Goal: Transaction & Acquisition: Book appointment/travel/reservation

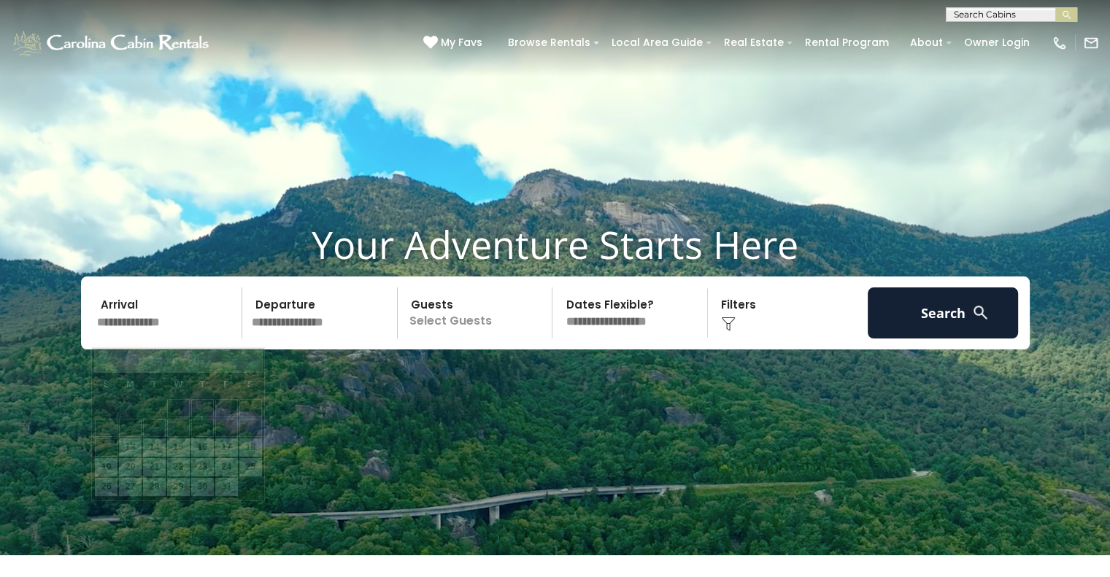
click at [163, 329] on input "text" at bounding box center [167, 312] width 151 height 51
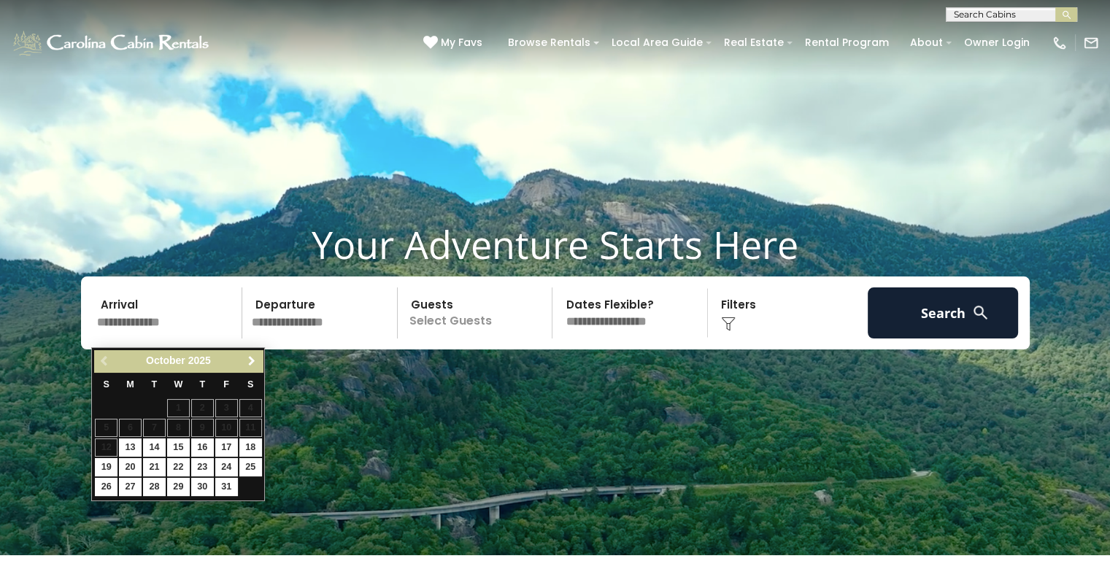
click at [251, 360] on span "Next" at bounding box center [252, 361] width 12 height 12
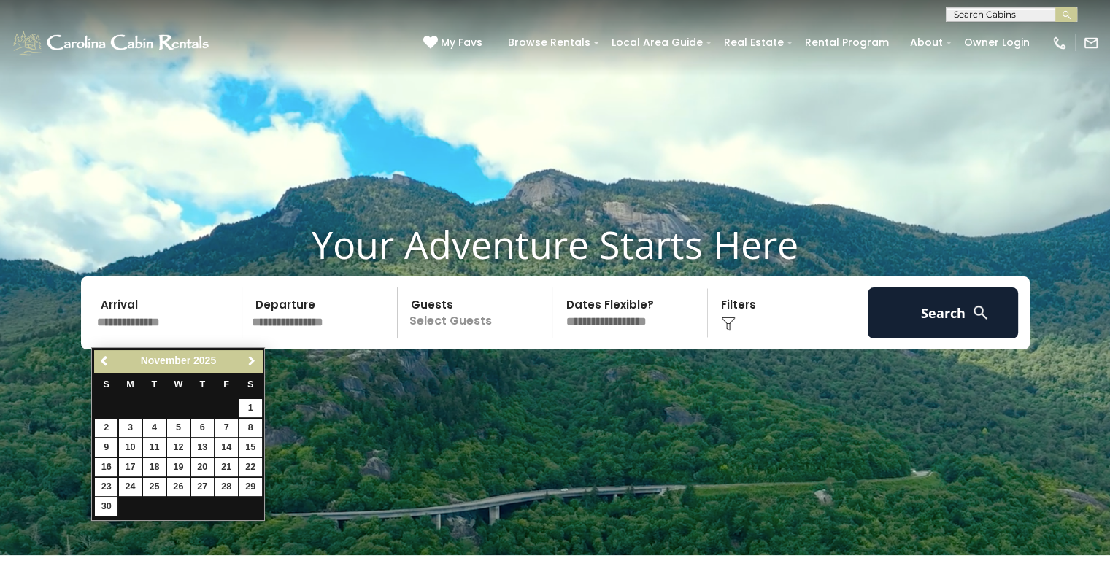
click at [251, 360] on span "Next" at bounding box center [252, 361] width 12 height 12
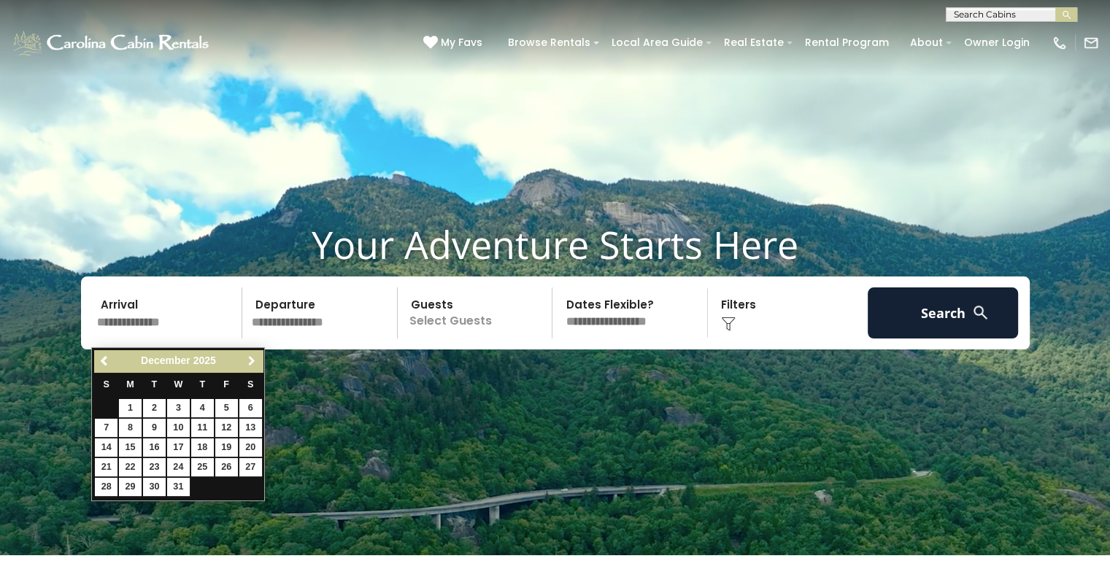
click at [251, 360] on span "Next" at bounding box center [252, 361] width 12 height 12
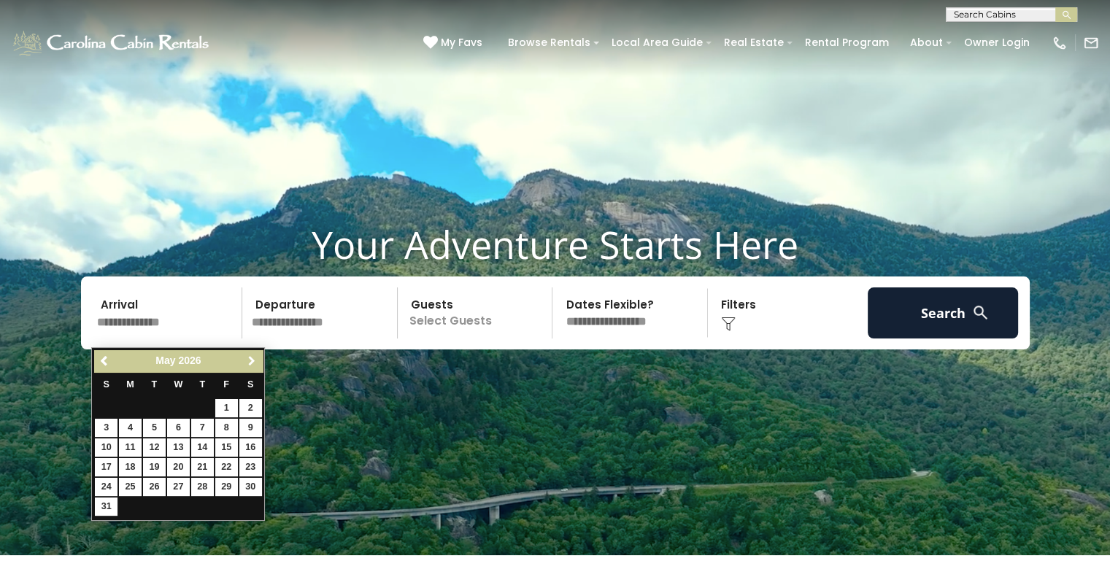
click at [251, 360] on span "Next" at bounding box center [252, 361] width 12 height 12
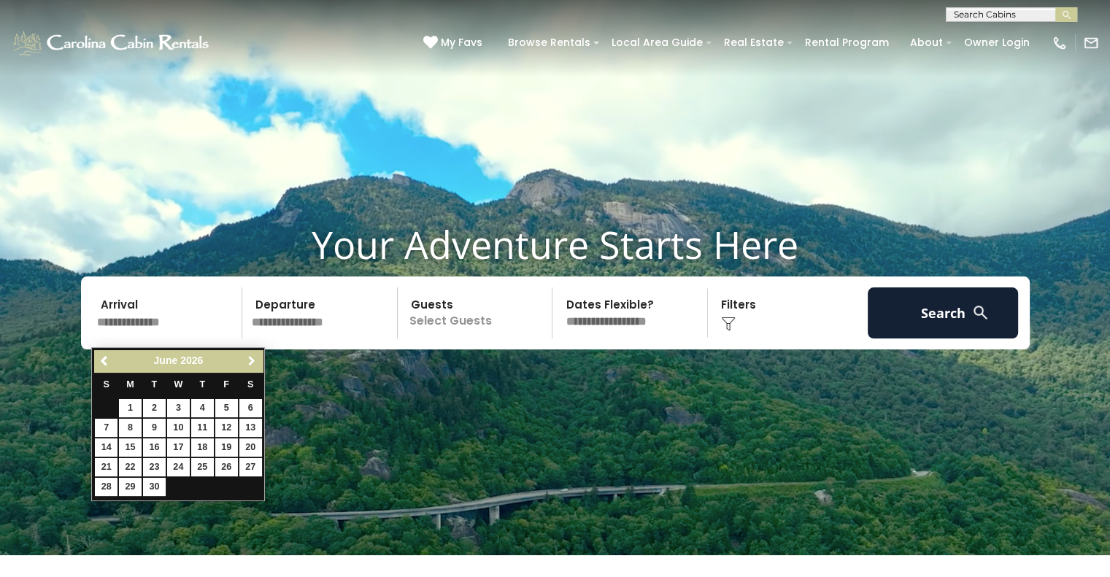
click at [251, 360] on span "Next" at bounding box center [252, 361] width 12 height 12
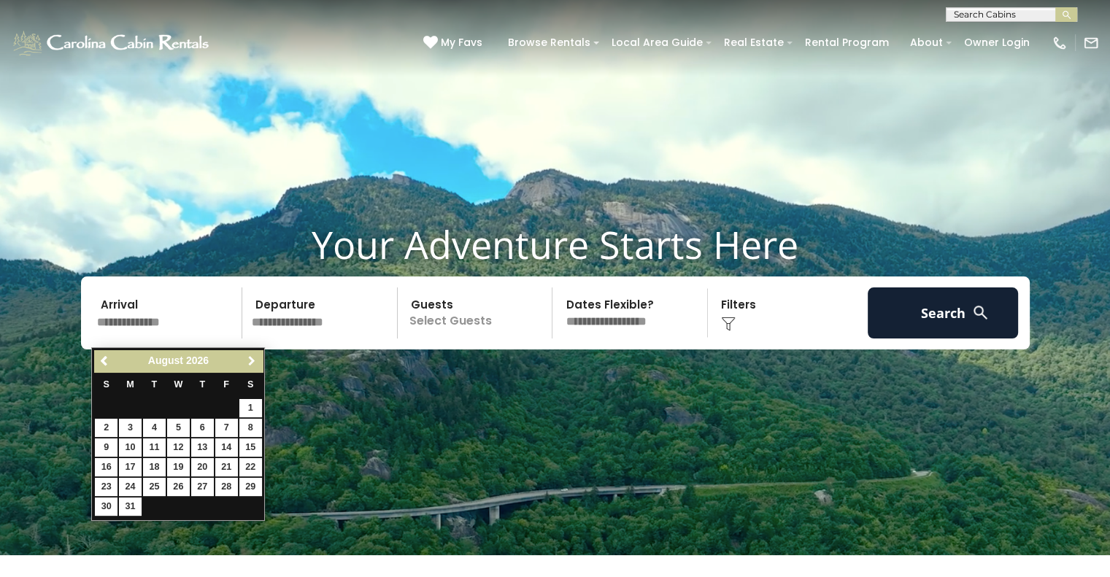
click at [251, 360] on span "Next" at bounding box center [252, 361] width 12 height 12
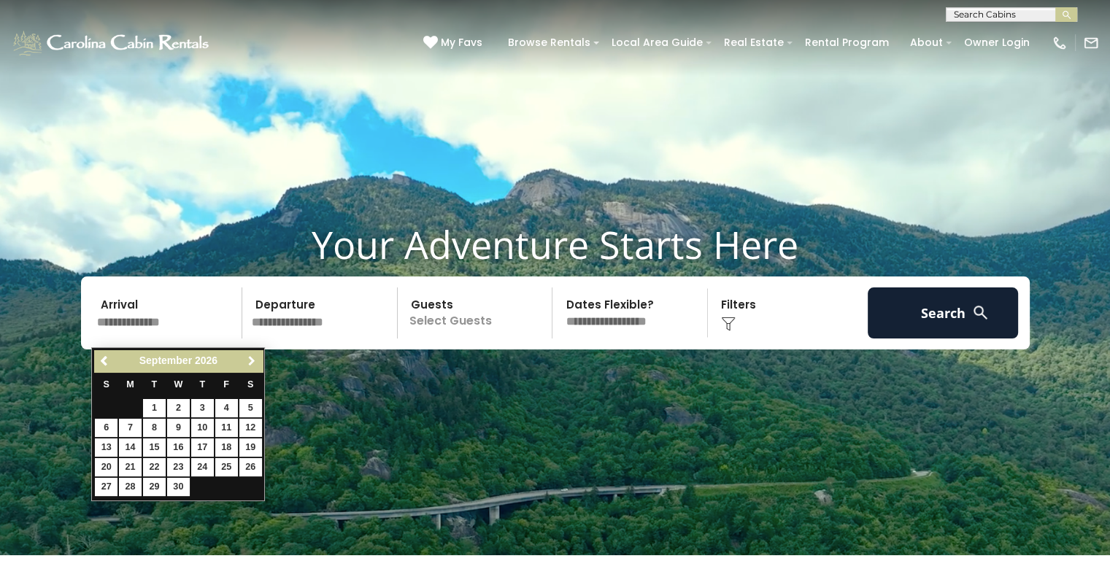
click at [251, 360] on span "Next" at bounding box center [252, 361] width 12 height 12
click at [225, 406] on link "2" at bounding box center [226, 408] width 23 height 18
type input "*******"
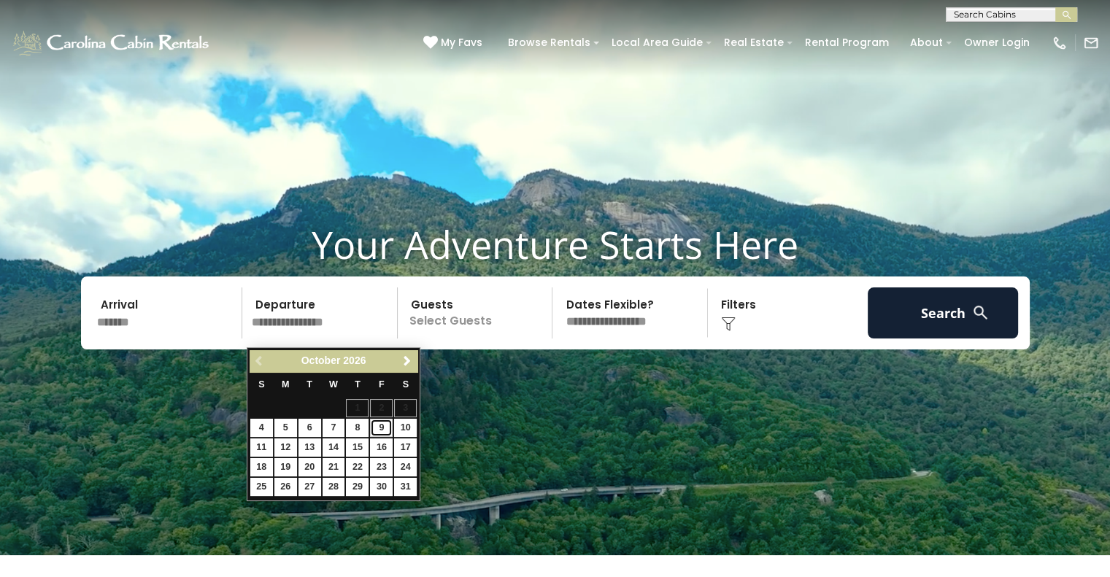
click at [382, 428] on link "9" at bounding box center [381, 428] width 23 height 18
type input "*******"
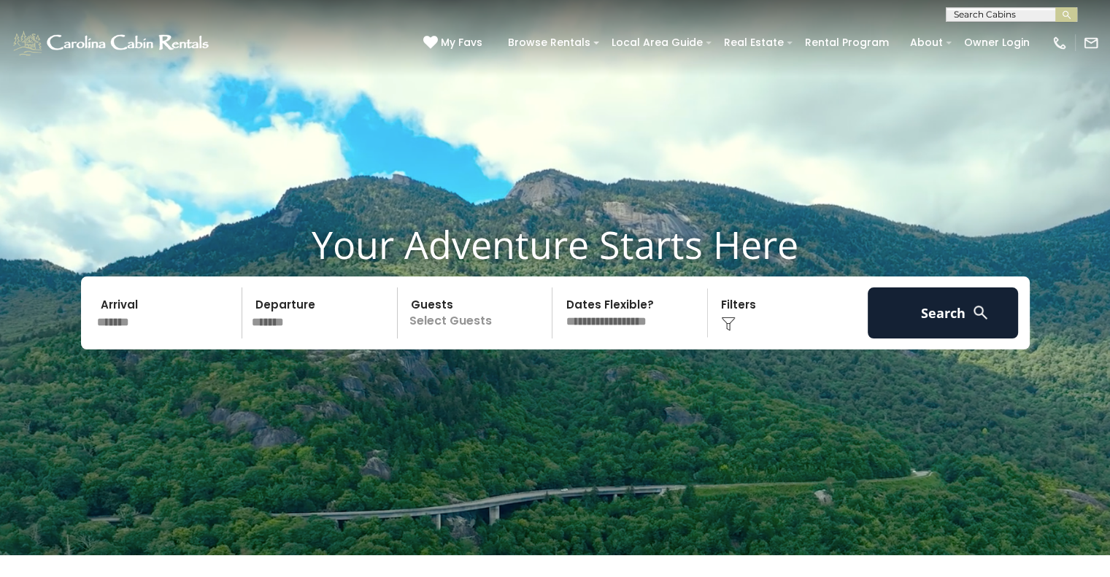
click at [496, 324] on p "Select Guests" at bounding box center [477, 312] width 150 height 51
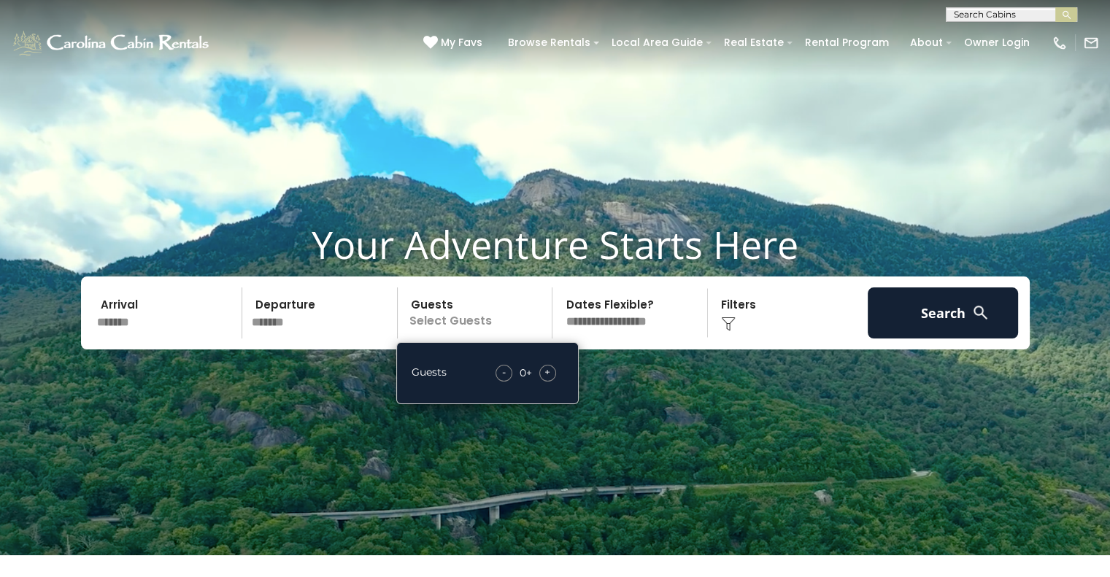
click at [546, 379] on span "+" at bounding box center [547, 372] width 6 height 15
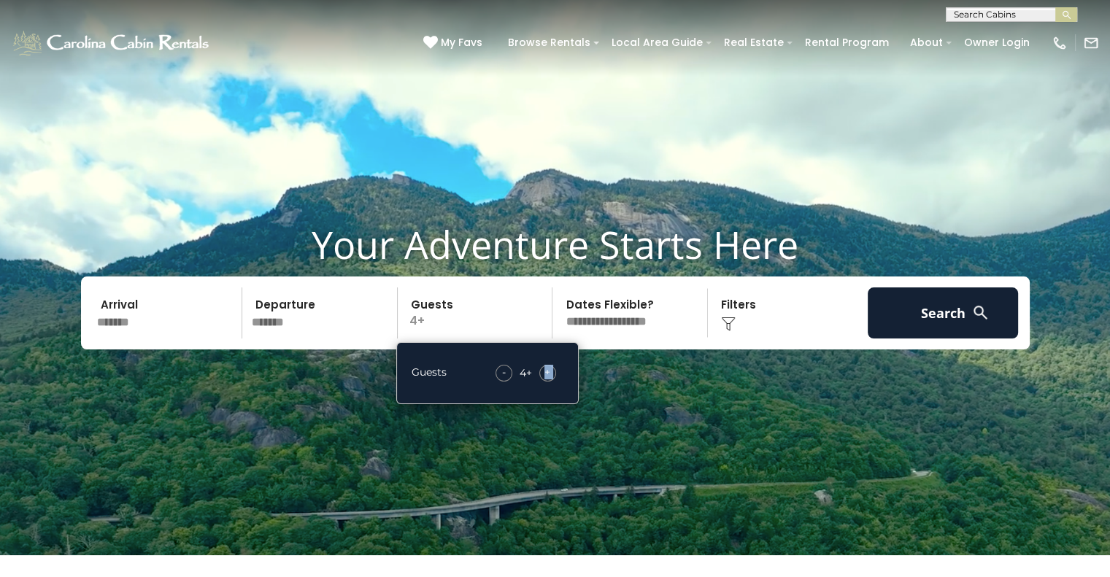
click at [546, 379] on span "+" at bounding box center [547, 372] width 6 height 15
click at [650, 334] on select "**********" at bounding box center [632, 312] width 150 height 51
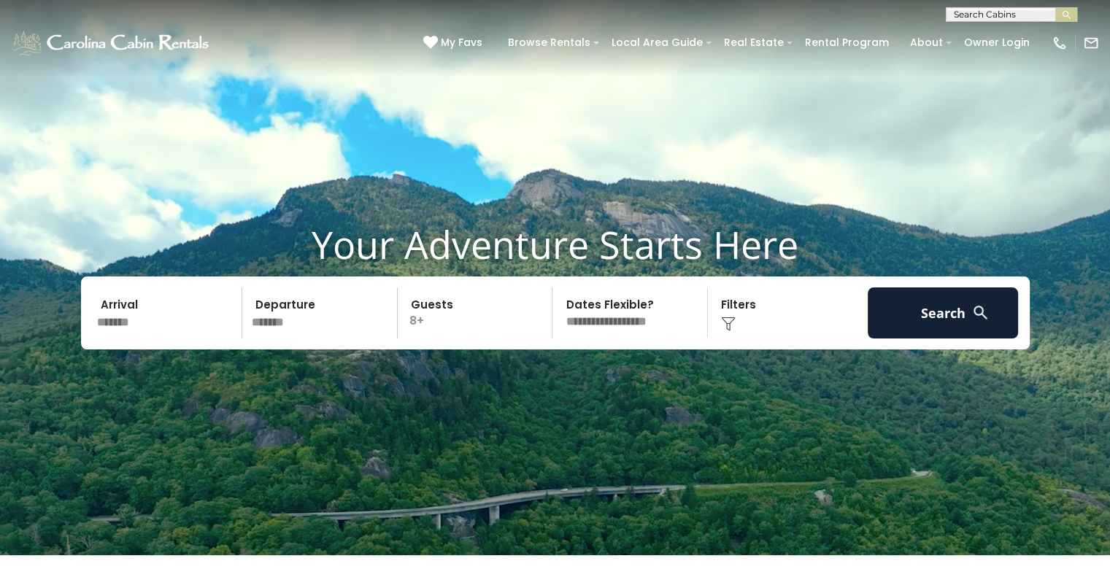
select select "*"
click at [557, 295] on select "**********" at bounding box center [632, 312] width 150 height 51
click at [820, 338] on div "Click to Choose" at bounding box center [787, 312] width 151 height 51
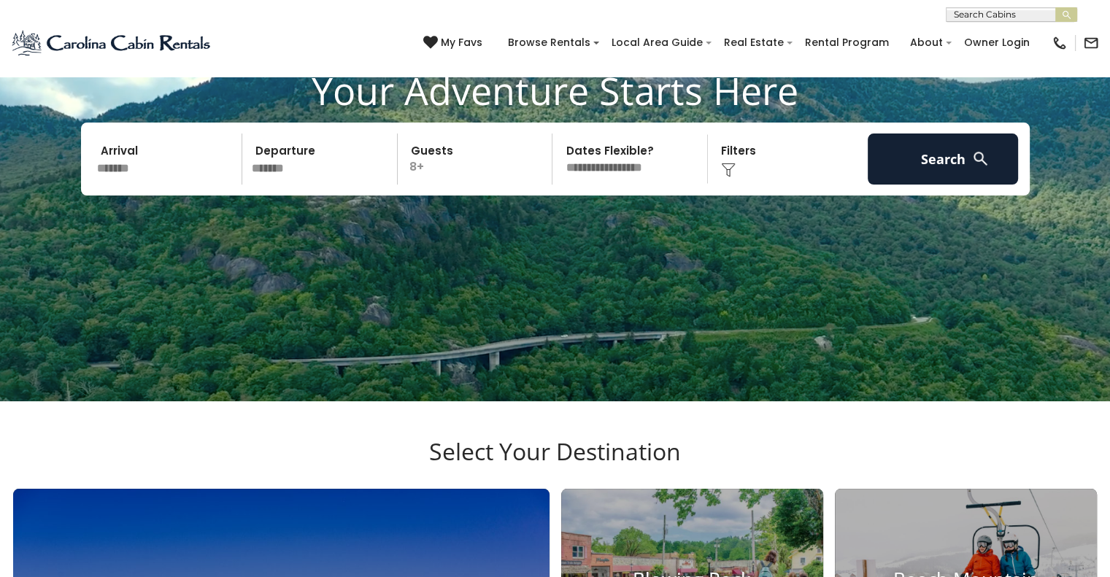
scroll to position [155, 0]
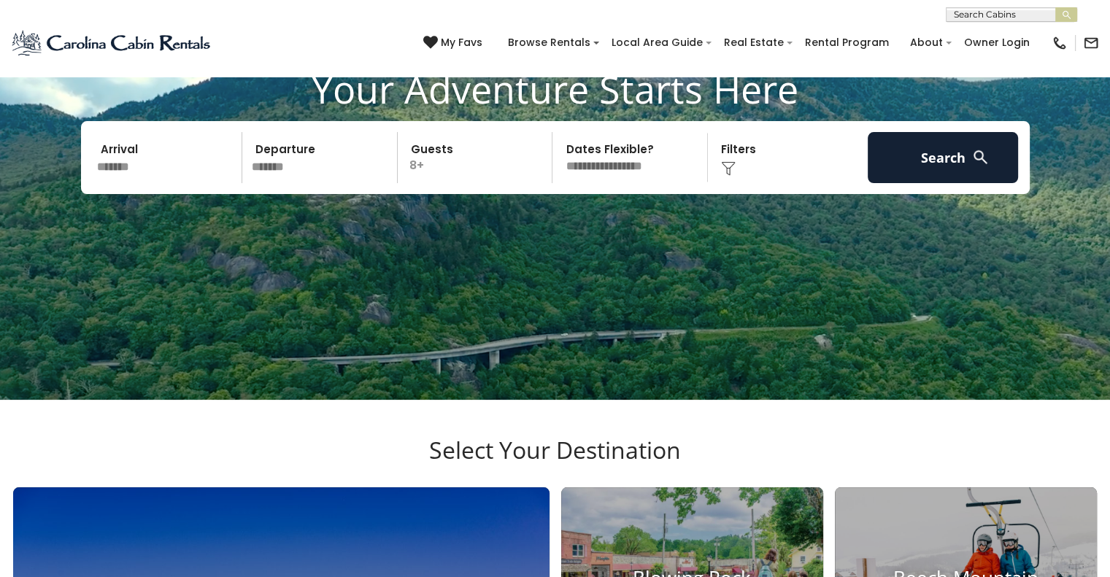
click at [772, 171] on div "Click to Choose" at bounding box center [787, 157] width 151 height 51
click at [727, 174] on img at bounding box center [728, 168] width 15 height 15
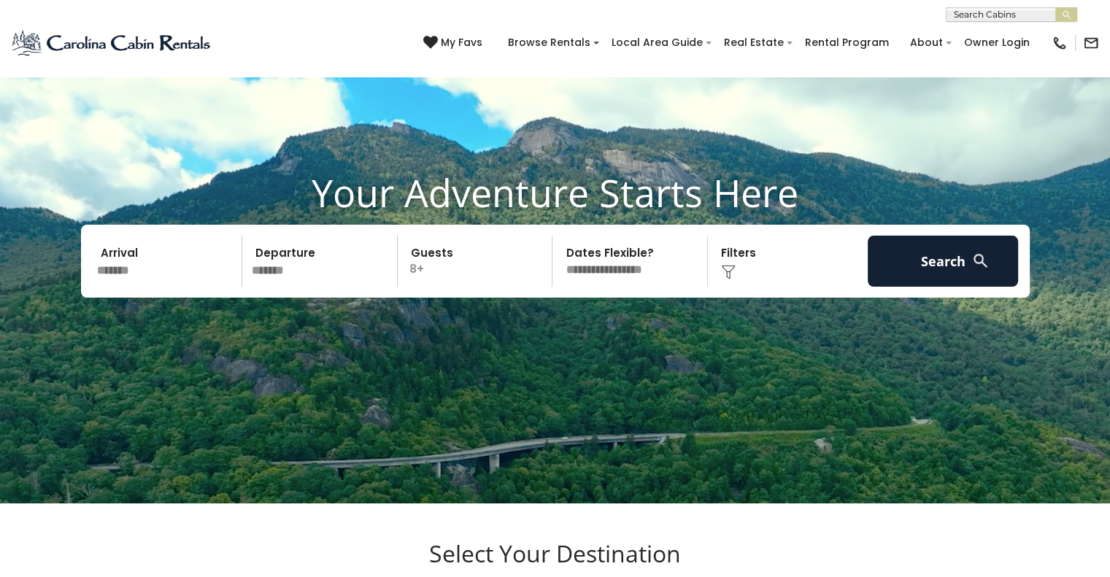
scroll to position [0, 0]
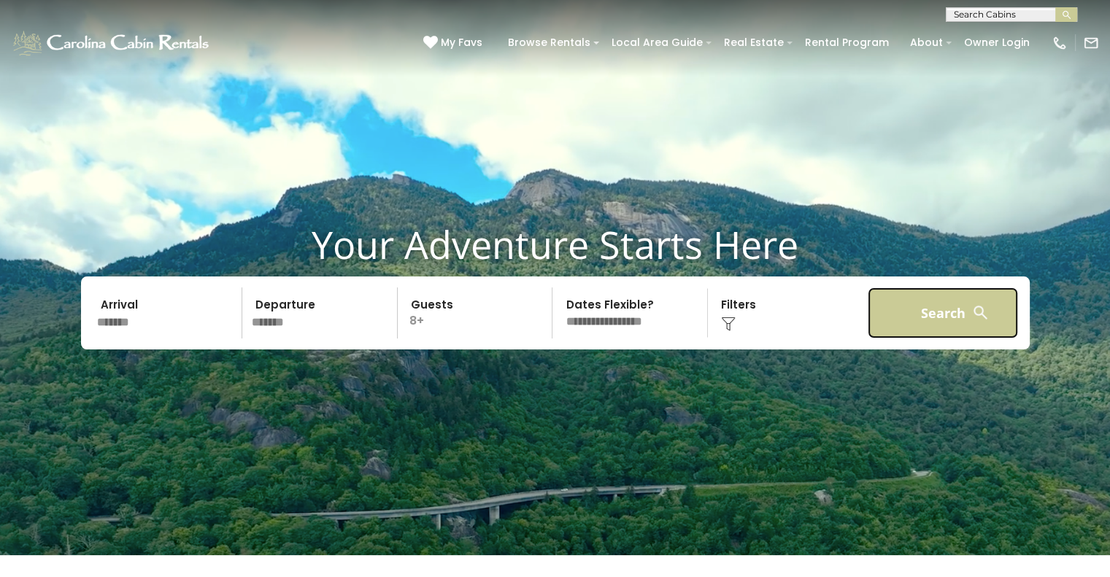
click at [929, 319] on button "Search" at bounding box center [942, 312] width 151 height 51
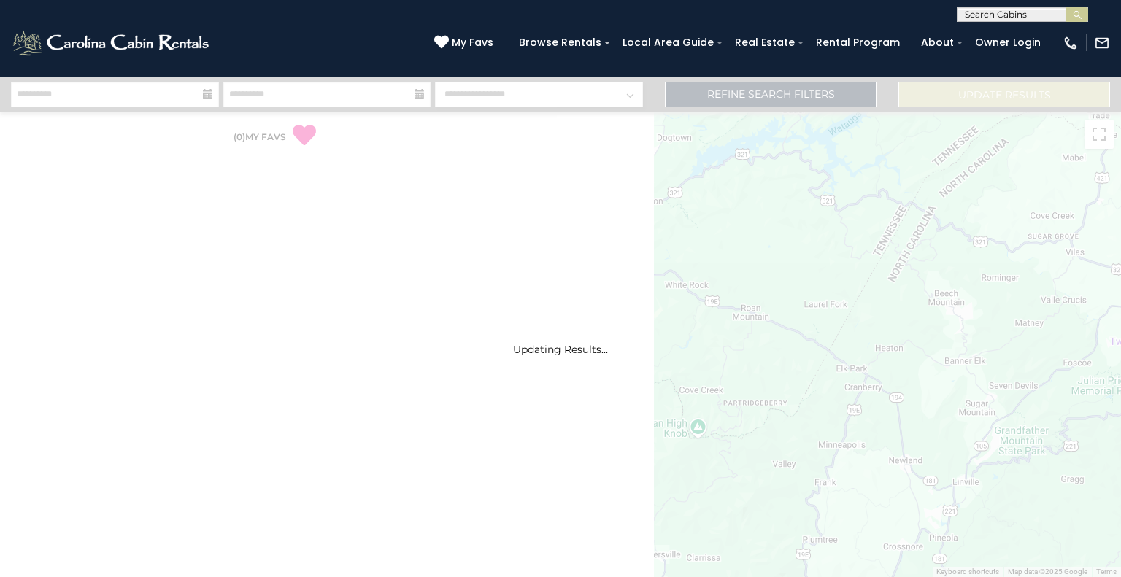
select select "*"
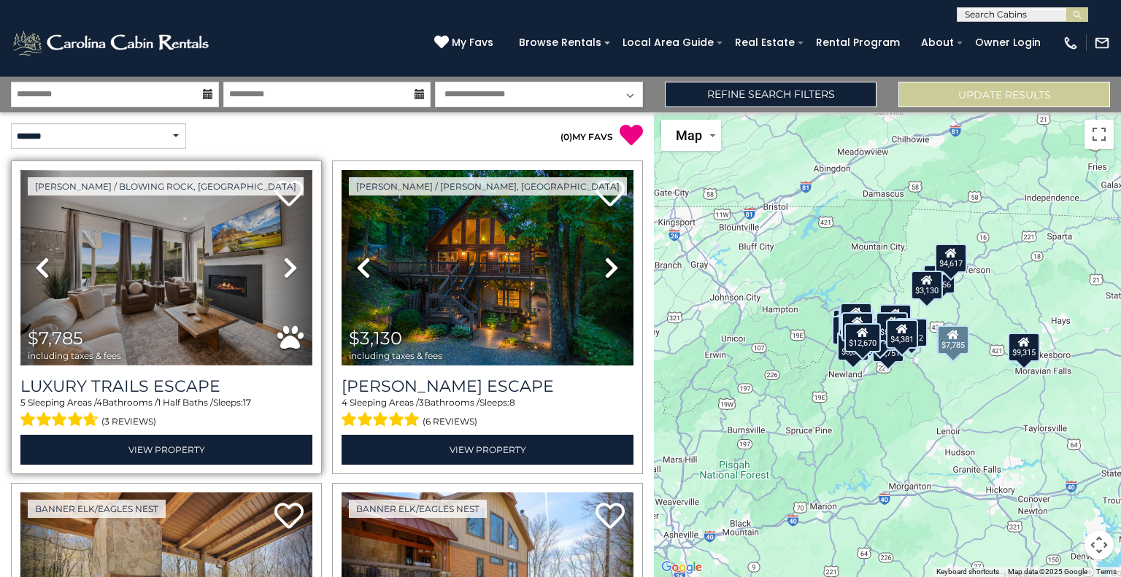
click at [247, 300] on img at bounding box center [166, 268] width 292 height 196
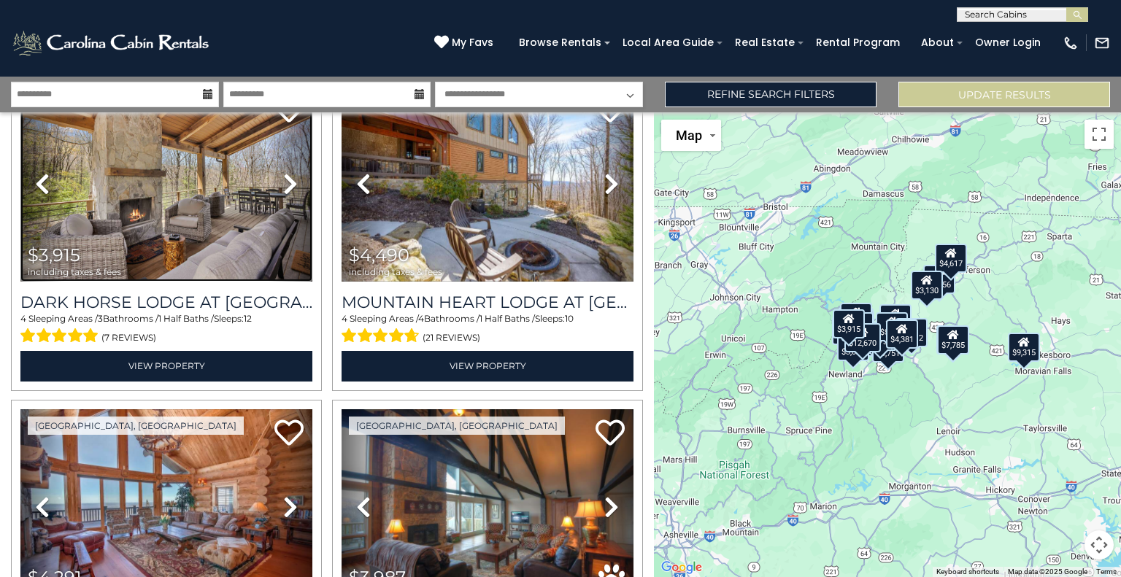
scroll to position [394, 0]
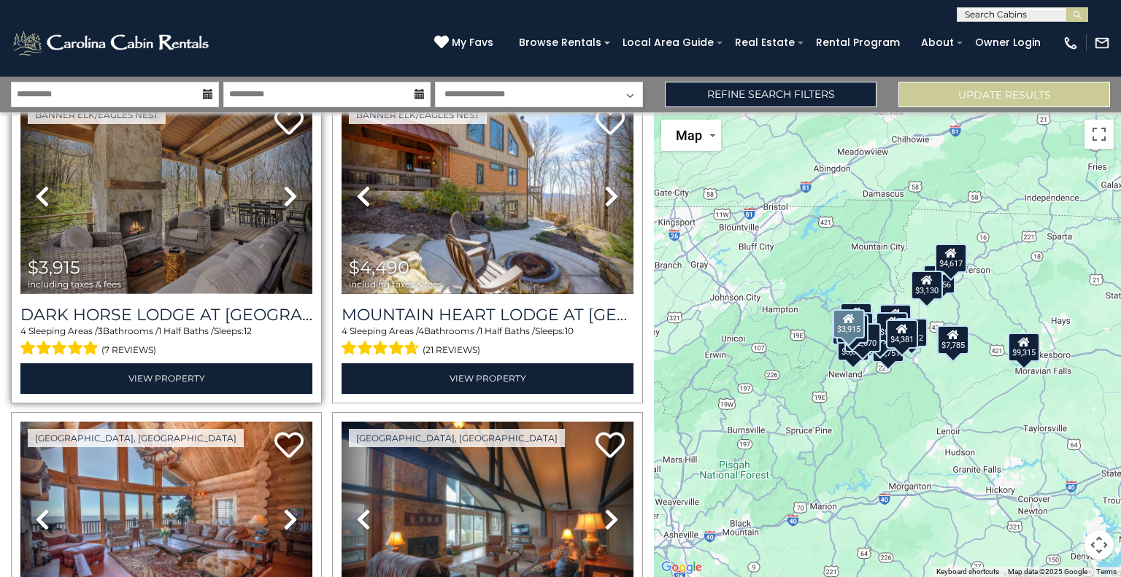
click at [198, 256] on img at bounding box center [166, 196] width 292 height 196
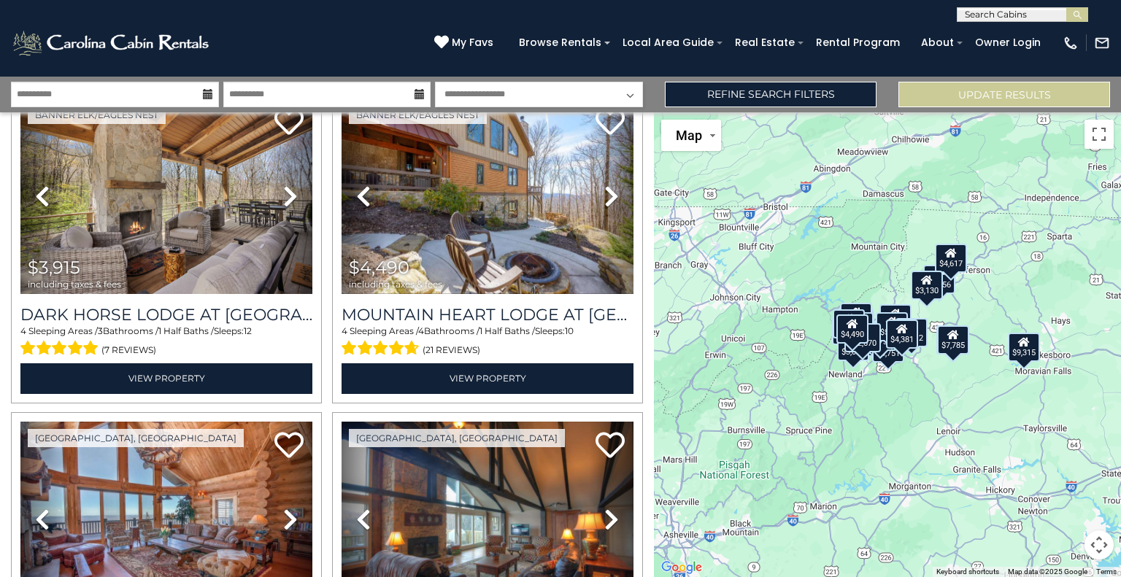
click at [1078, 463] on div "$7,785 $3,130 $3,915 $4,490 $4,291 $3,987 $3,061 $3,378 $4,006 $9,315 $6,240 $2…" at bounding box center [887, 344] width 467 height 465
click at [1096, 546] on button "Map camera controls" at bounding box center [1098, 544] width 29 height 29
click at [1059, 475] on button "Zoom in" at bounding box center [1062, 471] width 29 height 29
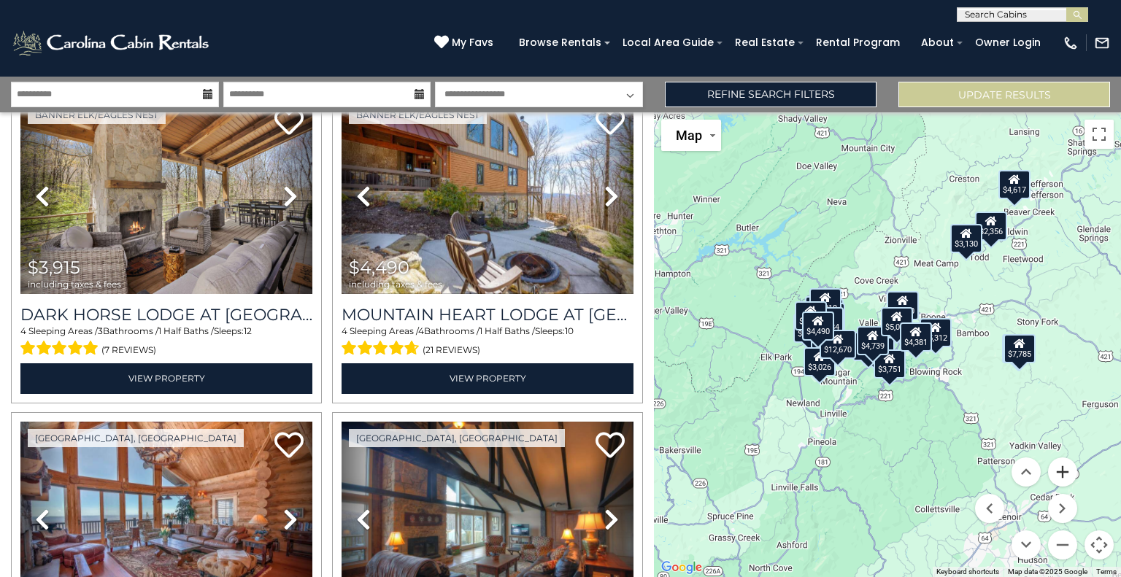
click at [1059, 475] on button "Zoom in" at bounding box center [1062, 471] width 29 height 29
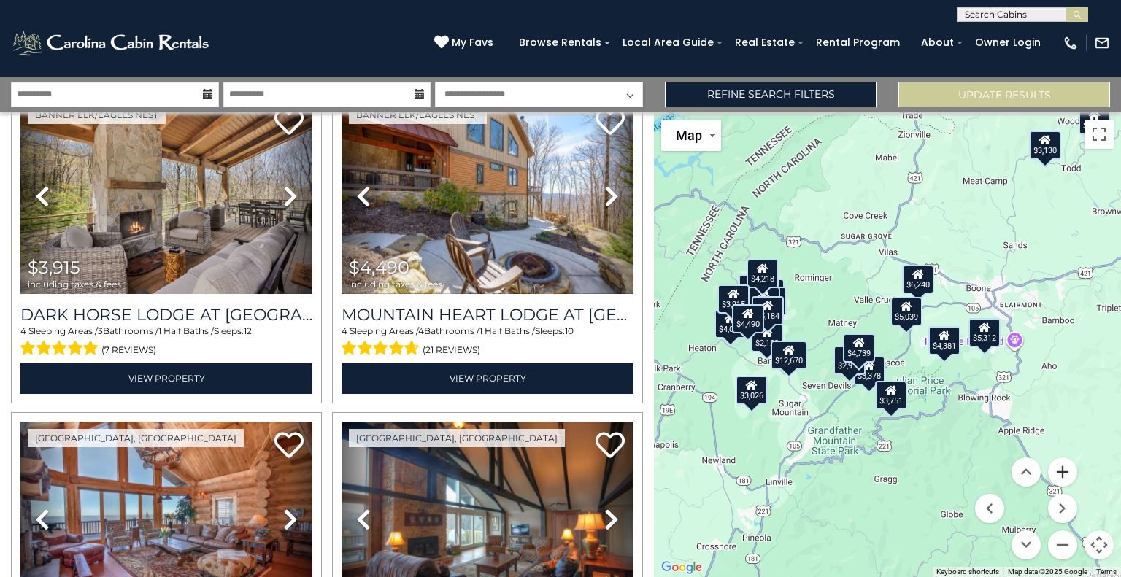
click at [1059, 475] on button "Zoom in" at bounding box center [1062, 471] width 29 height 29
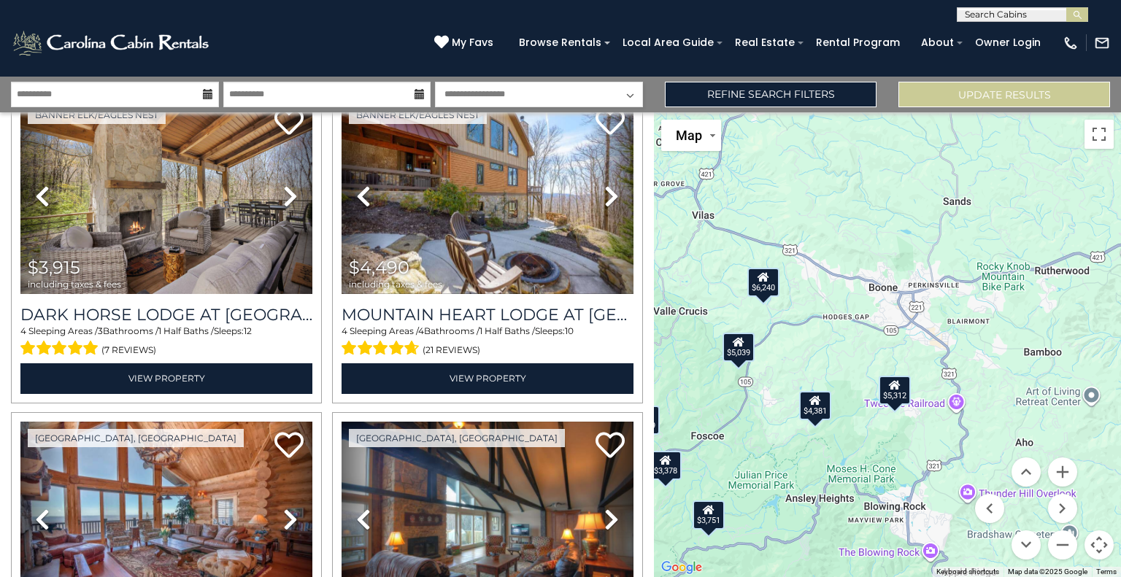
drag, startPoint x: 1043, startPoint y: 388, endPoint x: 857, endPoint y: 445, distance: 195.2
click at [857, 445] on div "$7,785 $3,130 $3,915 $4,490 $4,291 $3,987 $3,061 $3,378 $4,006 $9,315 $6,240 $2…" at bounding box center [887, 344] width 467 height 465
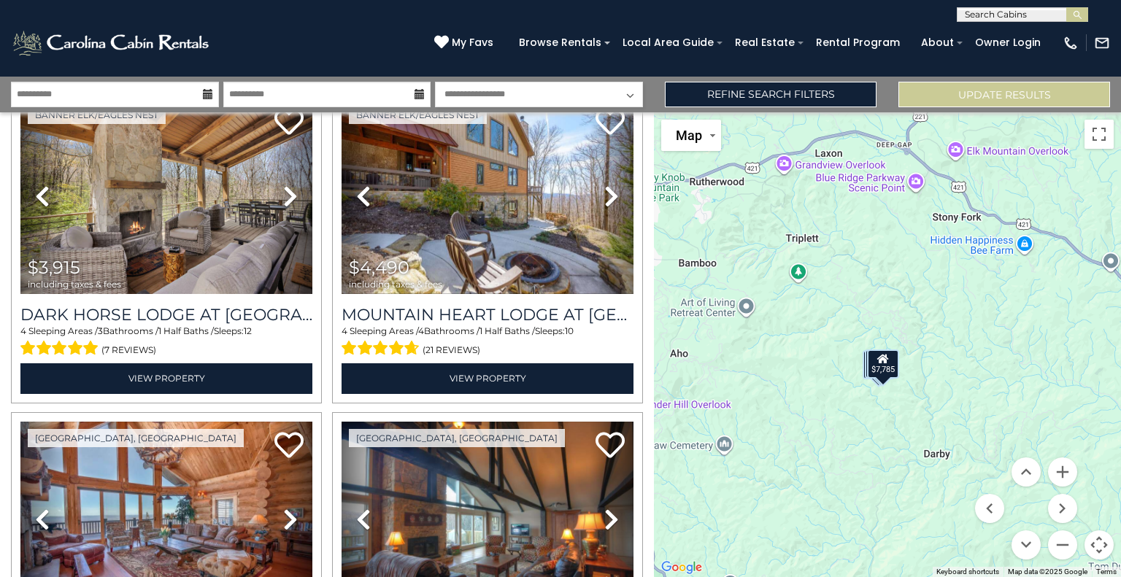
drag, startPoint x: 1071, startPoint y: 419, endPoint x: 723, endPoint y: 330, distance: 359.0
click at [723, 330] on div "$7,785 $3,130 $3,915 $4,490 $4,291 $3,987 $3,061 $3,378 $4,006 $9,315 $6,240 $2…" at bounding box center [887, 344] width 467 height 465
click at [1061, 469] on button "Zoom in" at bounding box center [1062, 471] width 29 height 29
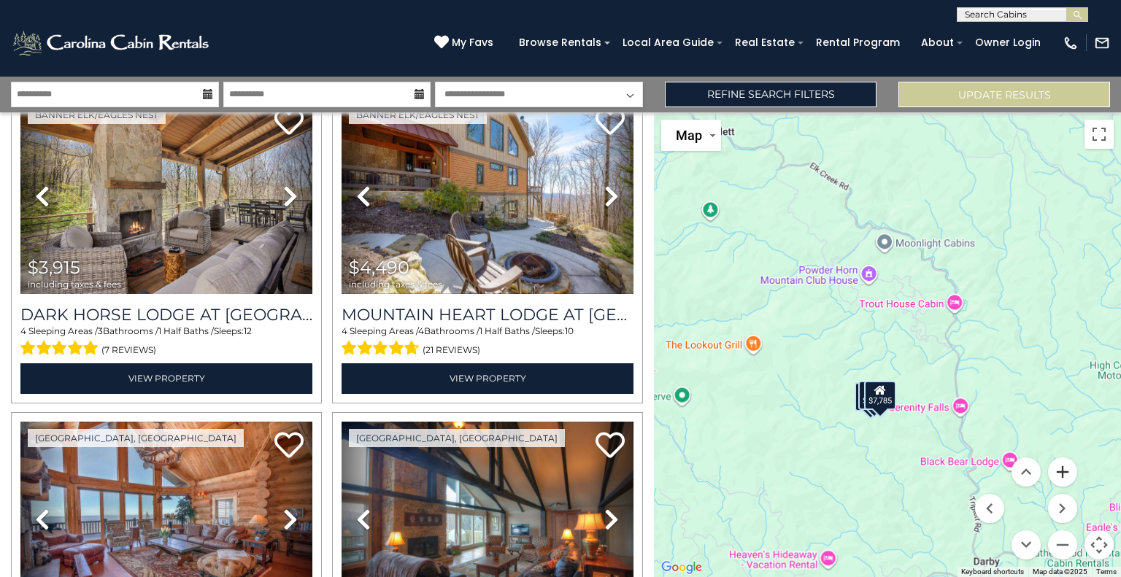
click at [1061, 469] on button "Zoom in" at bounding box center [1062, 471] width 29 height 29
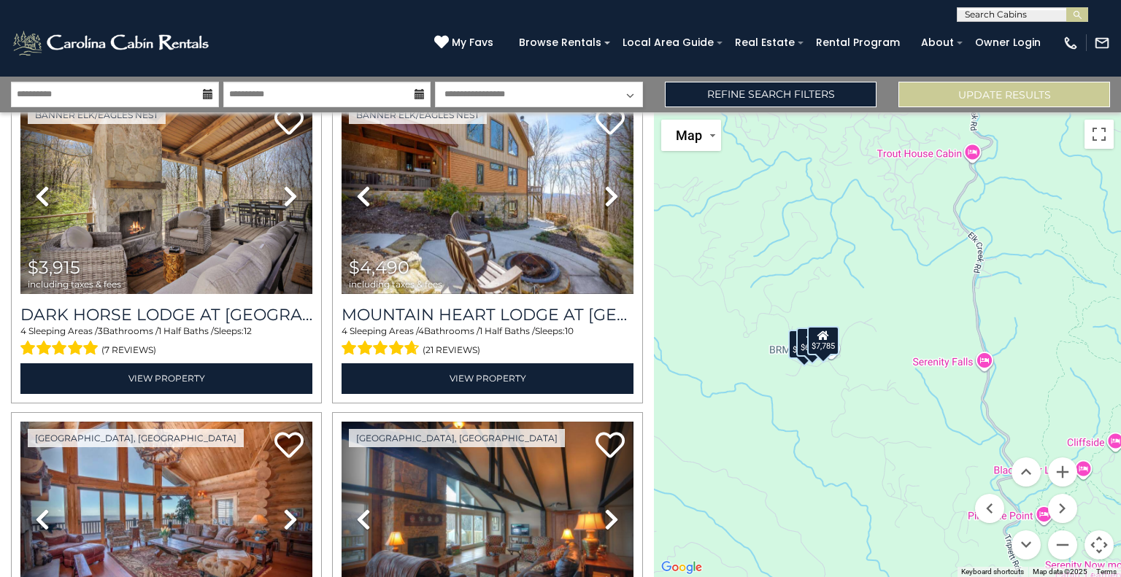
drag, startPoint x: 873, startPoint y: 535, endPoint x: 821, endPoint y: 412, distance: 133.1
click at [821, 412] on div "$7,785 $3,130 $3,915 $4,490 $4,291 $3,987 $3,061 $3,378 $4,006 $9,315 $6,240 $2…" at bounding box center [887, 344] width 467 height 465
click at [1062, 471] on button "Zoom in" at bounding box center [1062, 471] width 29 height 29
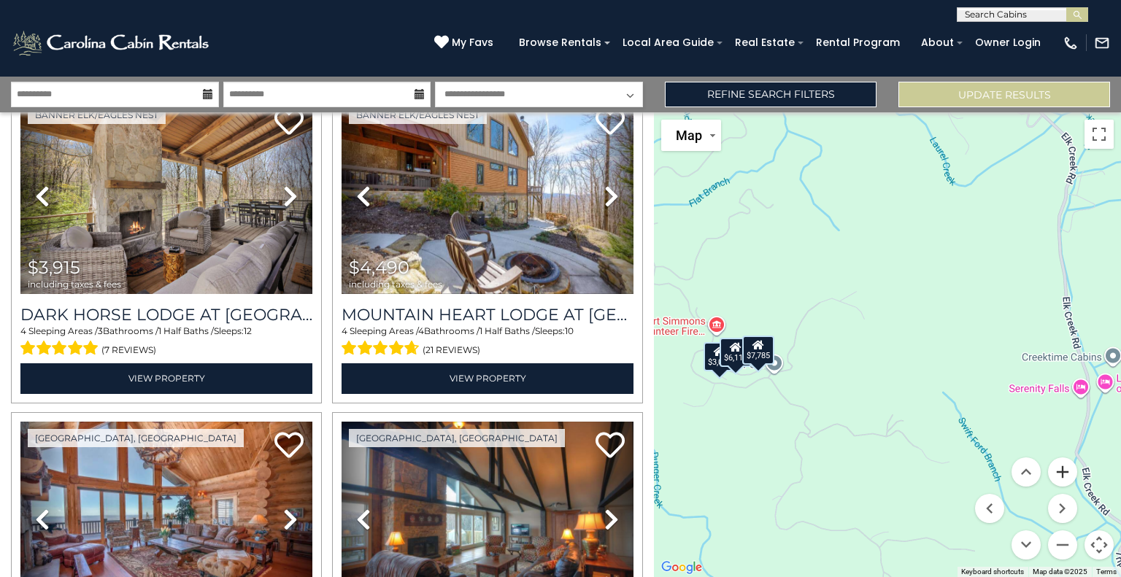
click at [1062, 471] on button "Zoom in" at bounding box center [1062, 471] width 29 height 29
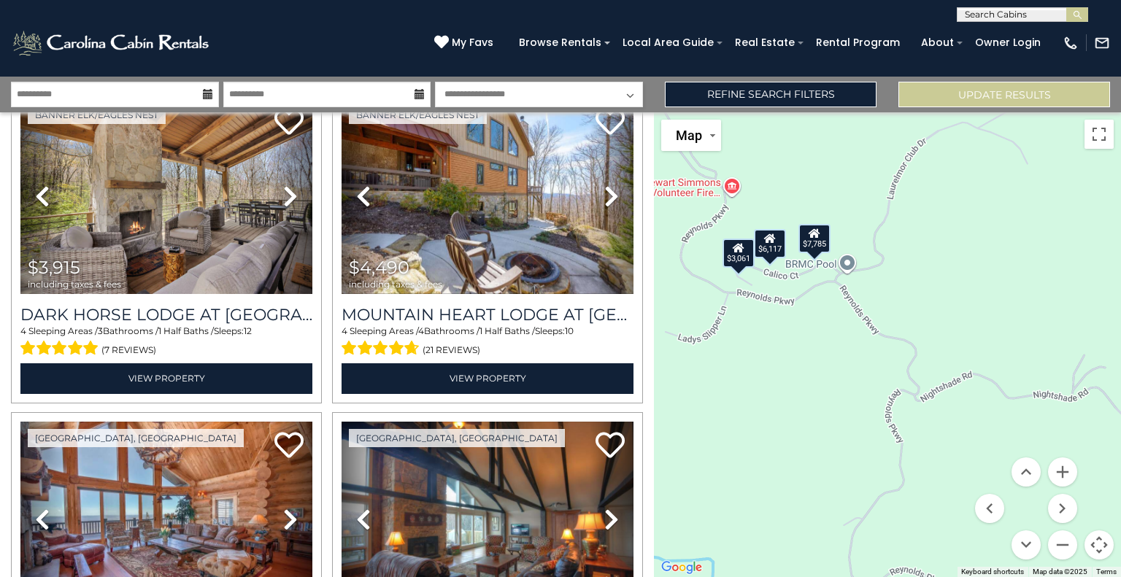
drag, startPoint x: 824, startPoint y: 446, endPoint x: 1022, endPoint y: 306, distance: 242.9
click at [1022, 306] on div "$7,785 $3,130 $3,915 $4,490 $4,291 $3,987 $3,061 $3,378 $4,006 $9,315 $6,240 $2…" at bounding box center [887, 344] width 467 height 465
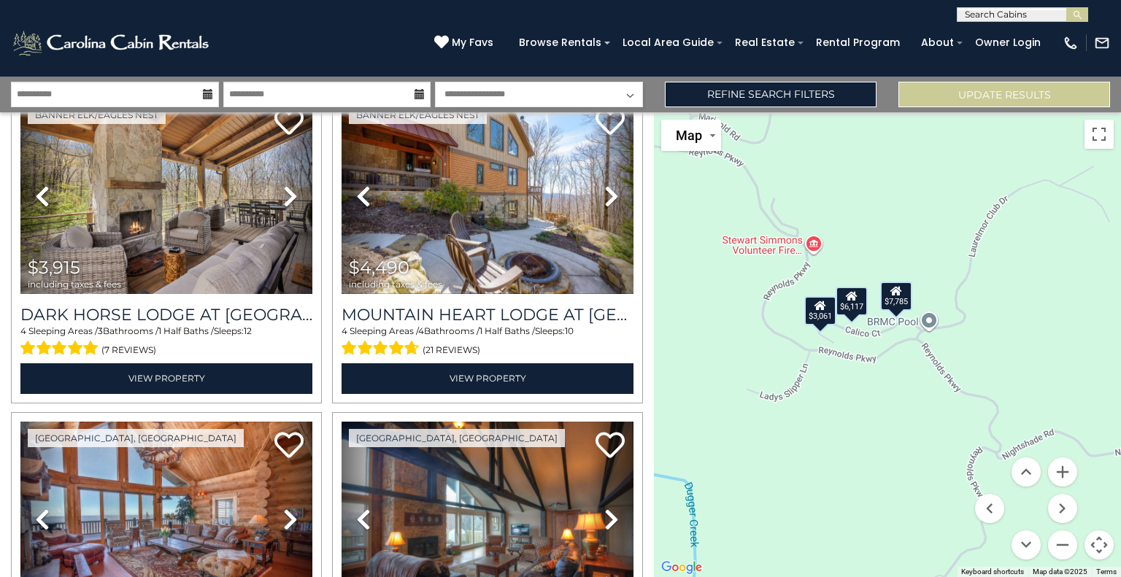
drag, startPoint x: 879, startPoint y: 370, endPoint x: 957, endPoint y: 424, distance: 94.9
click at [957, 424] on div "$7,785 $3,130 $3,915 $4,490 $4,291 $3,987 $3,061 $3,378 $4,006 $9,315 $6,240 $2…" at bounding box center [887, 344] width 467 height 465
click at [1062, 467] on button "Zoom in" at bounding box center [1062, 471] width 29 height 29
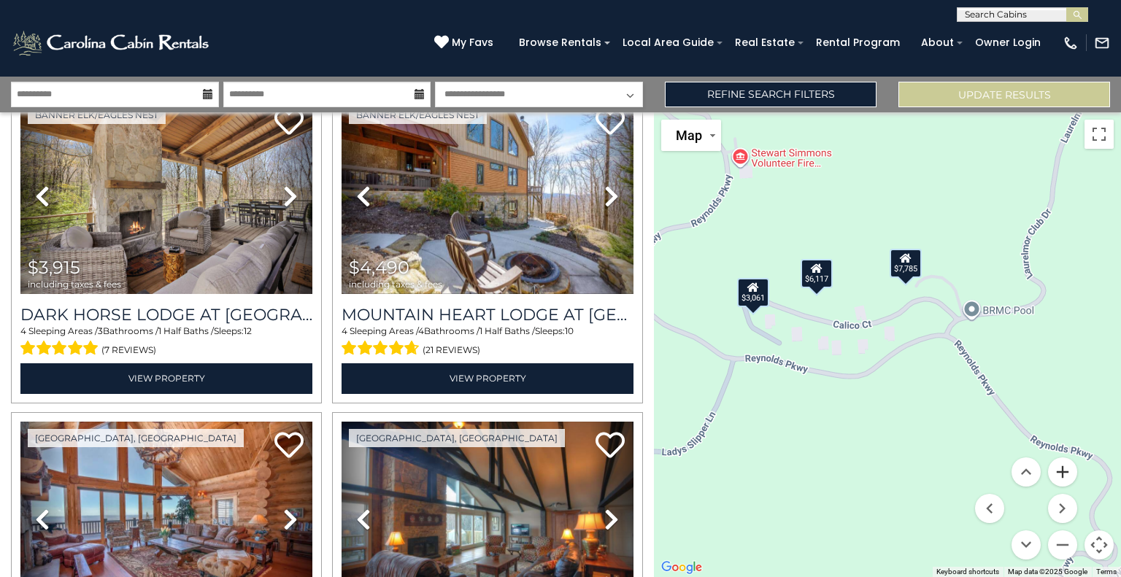
click at [1062, 467] on button "Zoom in" at bounding box center [1062, 471] width 29 height 29
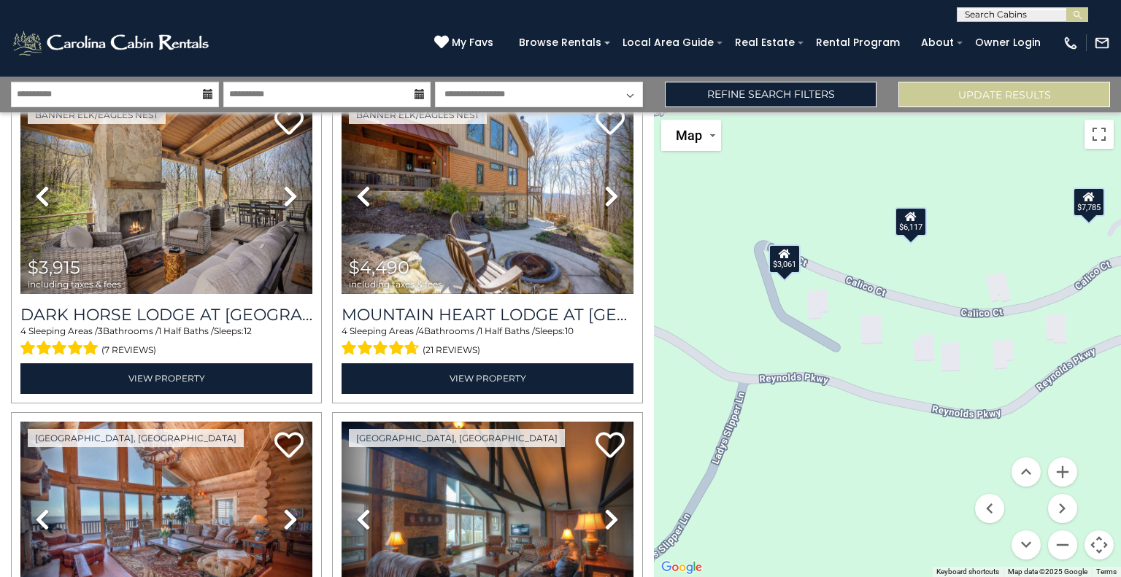
drag, startPoint x: 779, startPoint y: 257, endPoint x: 948, endPoint y: 264, distance: 168.7
click at [948, 264] on div "$7,785 $3,130 $3,915 $4,490 $4,291 $3,987 $3,061 $3,378 $4,006 $9,315 $6,240 $2…" at bounding box center [887, 344] width 467 height 465
click at [781, 262] on div "$3,061" at bounding box center [784, 258] width 32 height 29
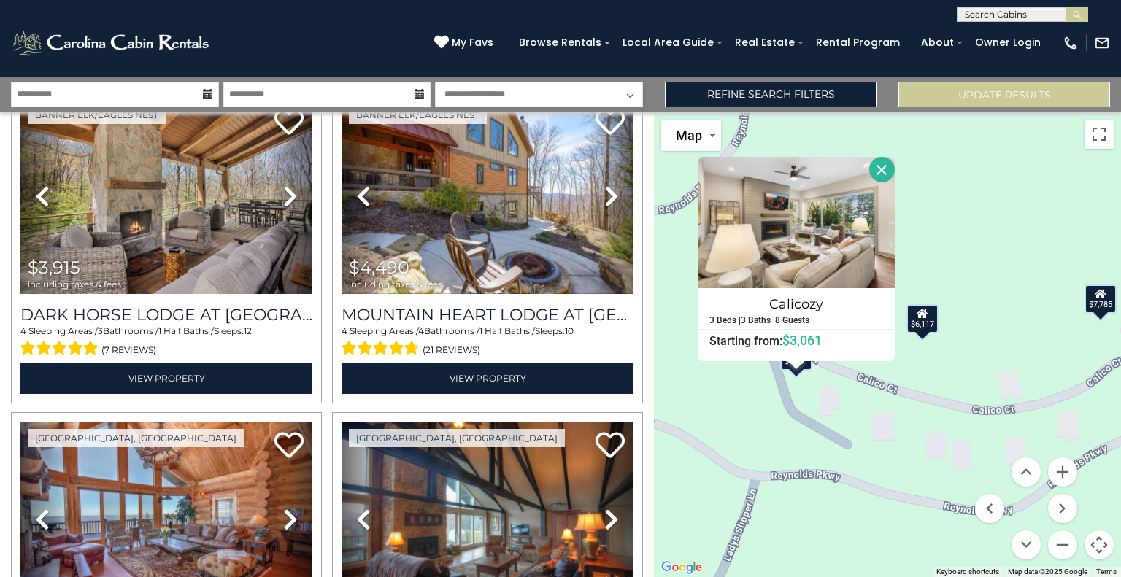
click at [920, 325] on div "$6,117" at bounding box center [922, 318] width 32 height 29
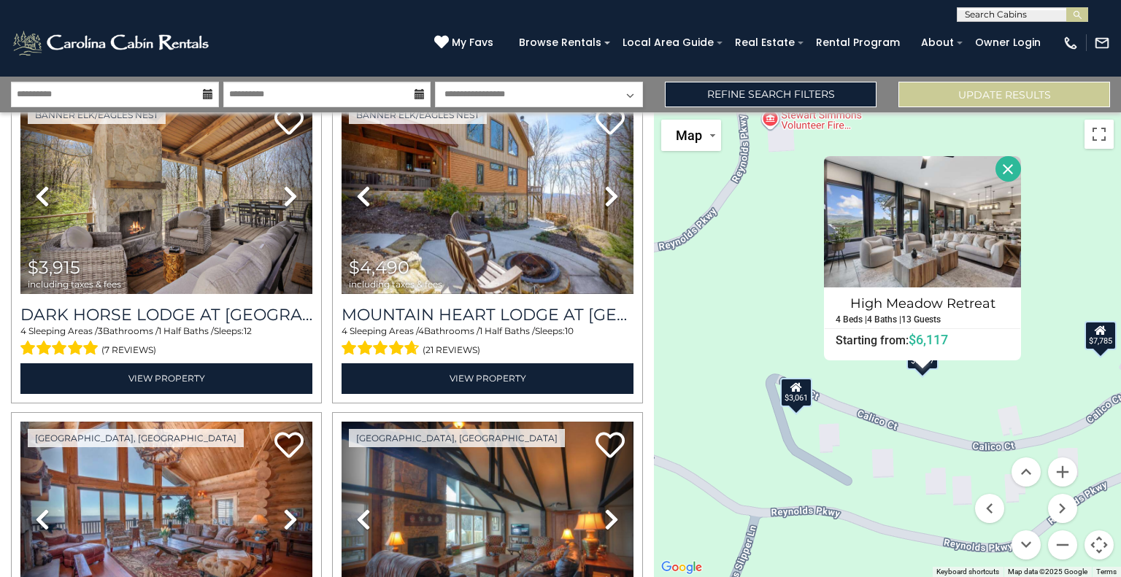
click at [1099, 341] on div "$7,785" at bounding box center [1100, 334] width 32 height 29
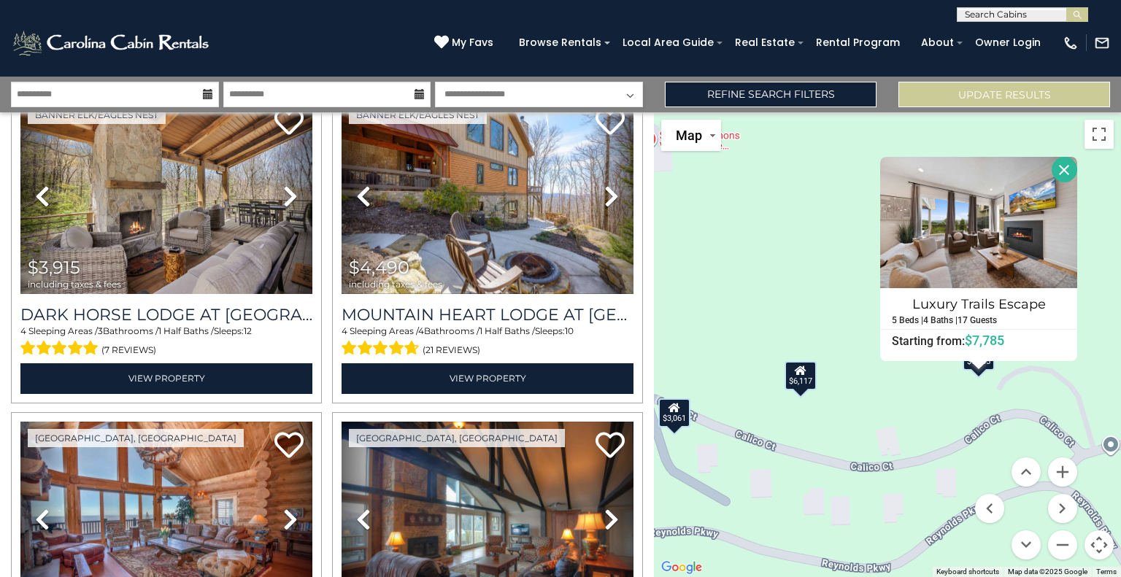
click at [801, 381] on div "$6,117" at bounding box center [800, 375] width 32 height 29
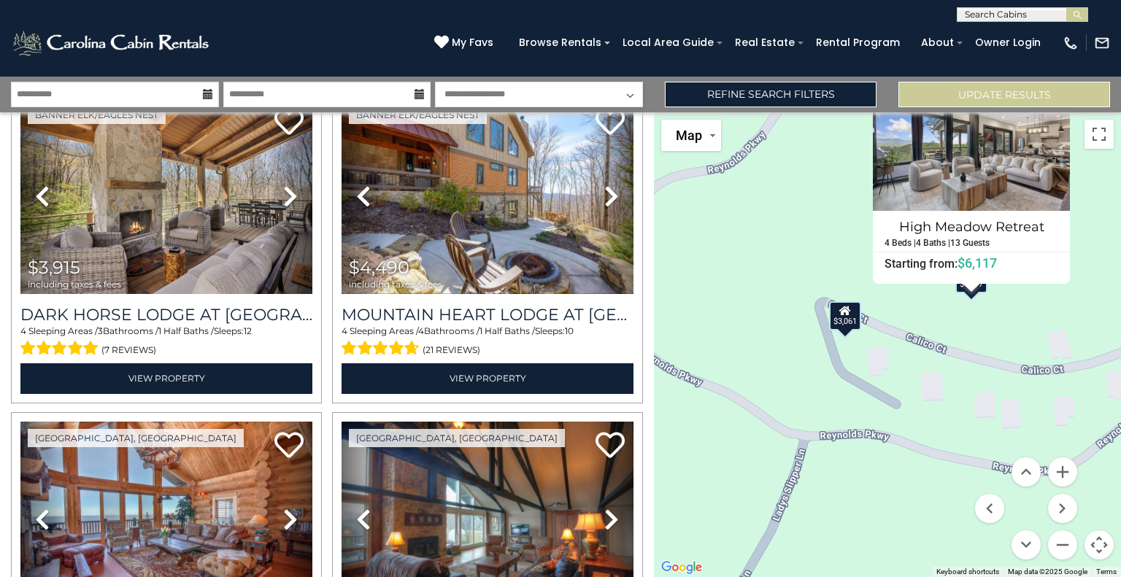
drag, startPoint x: 791, startPoint y: 422, endPoint x: 964, endPoint y: 325, distance: 198.6
click at [964, 325] on div "$7,785 $3,130 $3,915 $4,490 $4,291 $3,987 $3,061 $3,378 $4,006 $9,315 $6,240 $2…" at bounding box center [887, 344] width 467 height 465
click at [841, 320] on div "$3,061" at bounding box center [845, 315] width 32 height 29
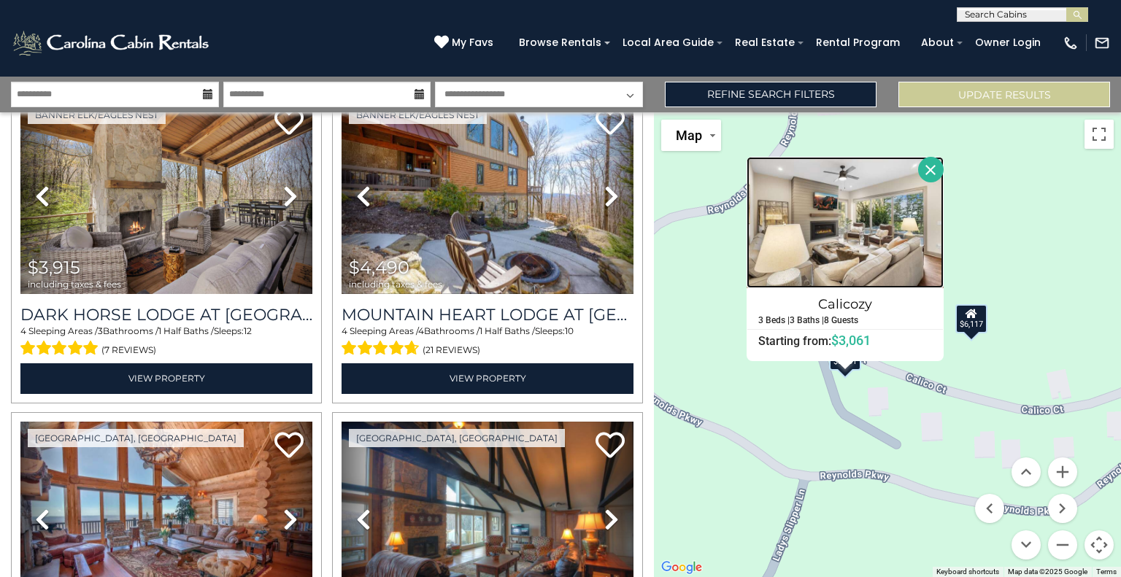
click at [832, 270] on img at bounding box center [844, 222] width 197 height 131
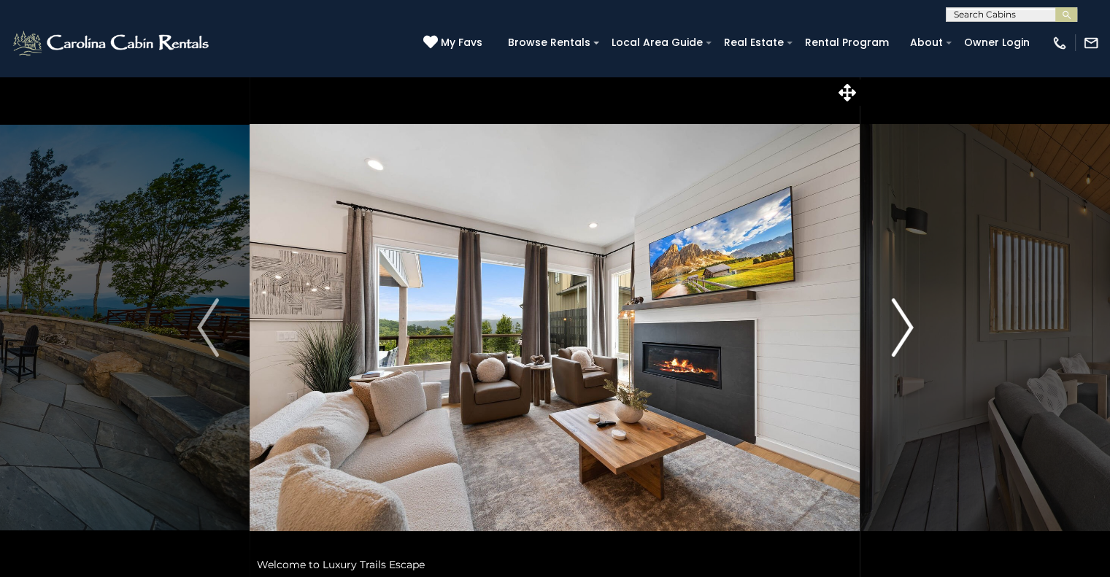
click at [901, 332] on img "Next" at bounding box center [902, 327] width 22 height 58
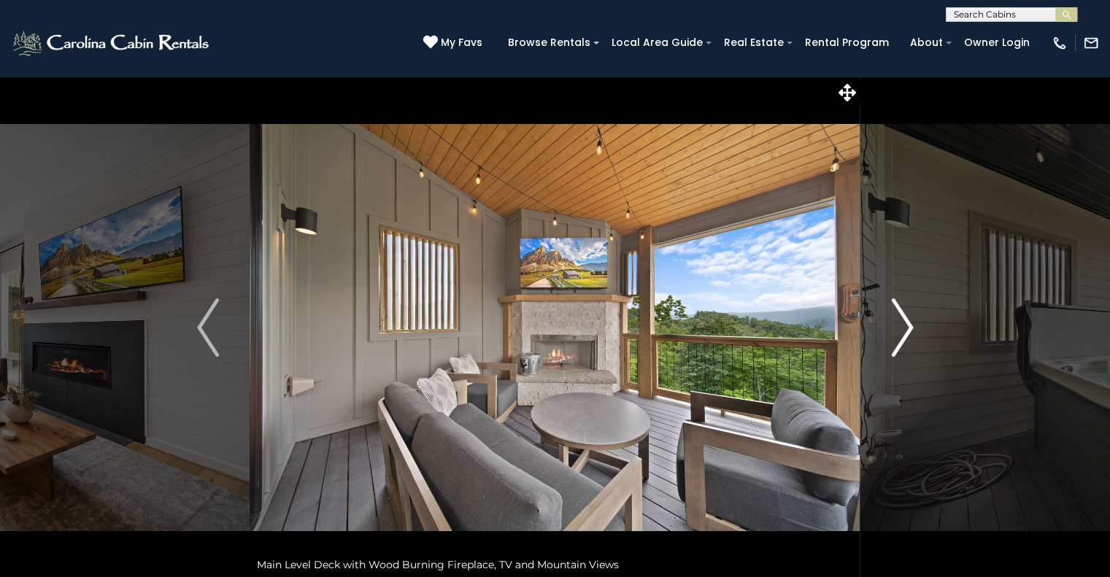
click at [901, 332] on img "Next" at bounding box center [902, 327] width 22 height 58
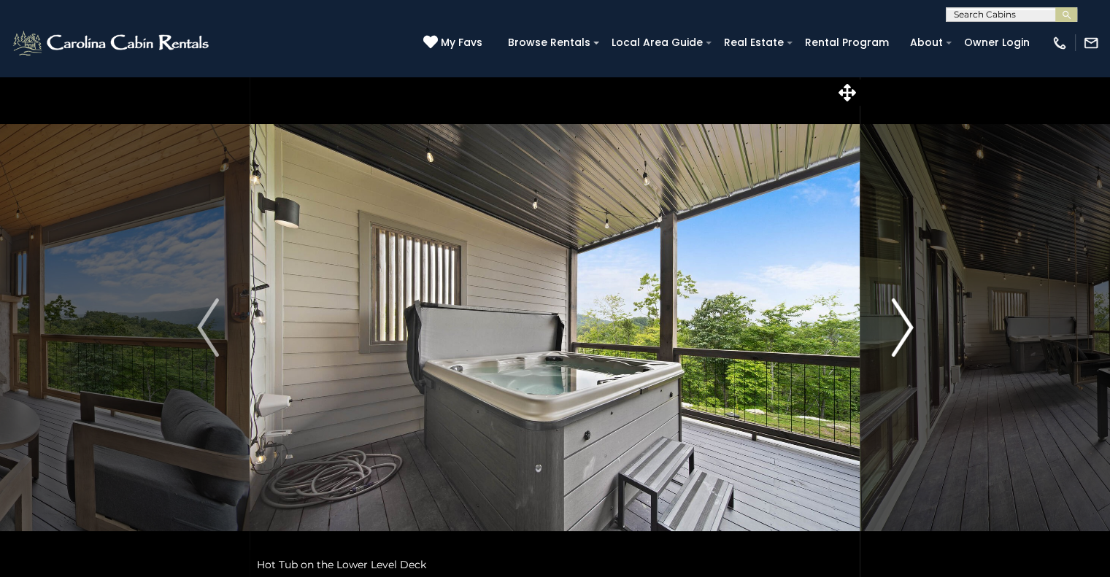
click at [901, 332] on img "Next" at bounding box center [902, 327] width 22 height 58
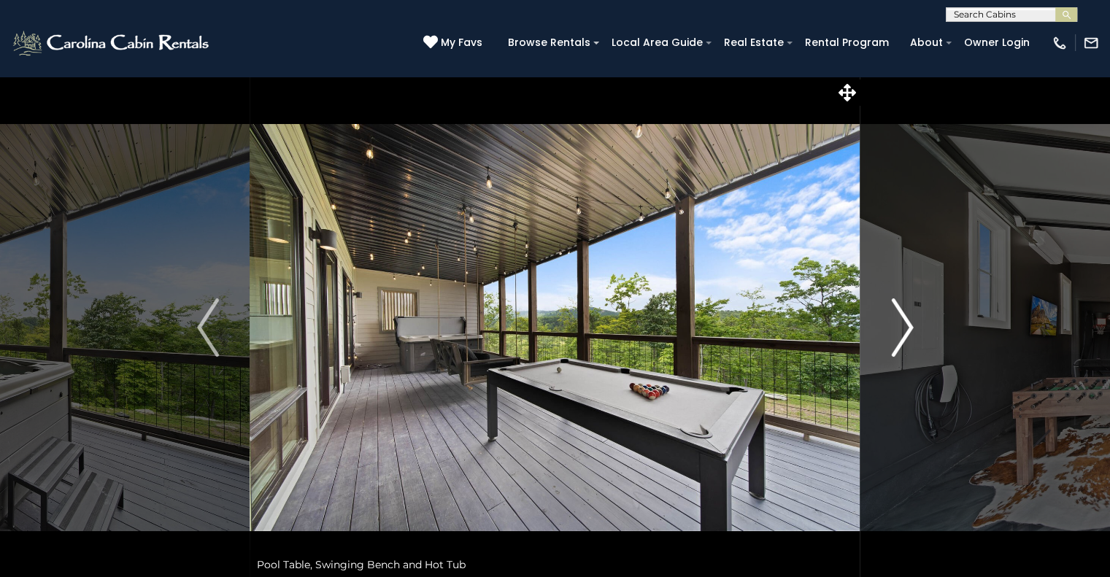
click at [901, 332] on img "Next" at bounding box center [902, 327] width 22 height 58
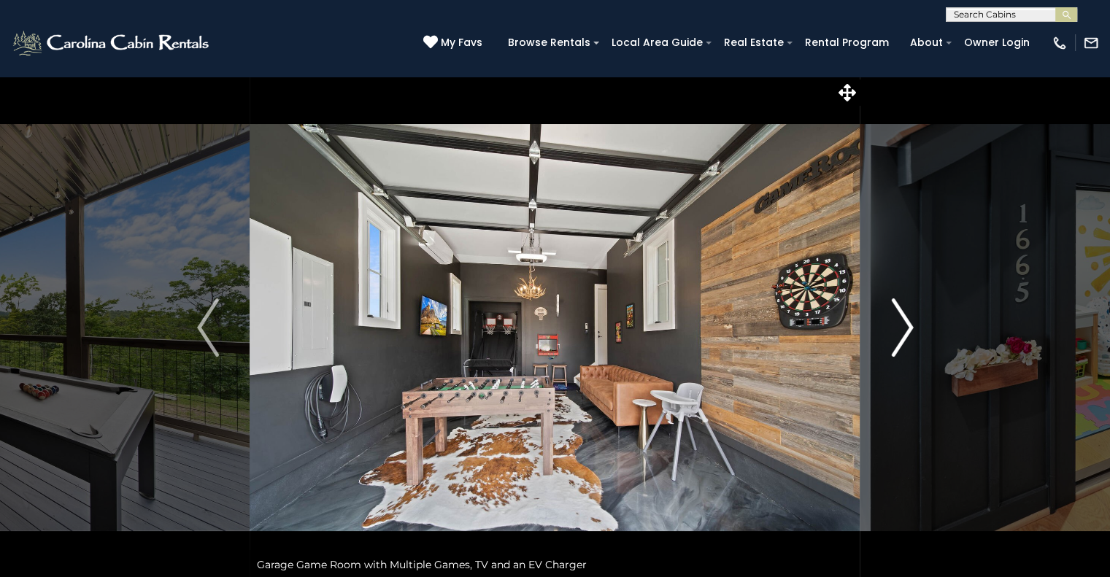
click at [901, 332] on img "Next" at bounding box center [902, 327] width 22 height 58
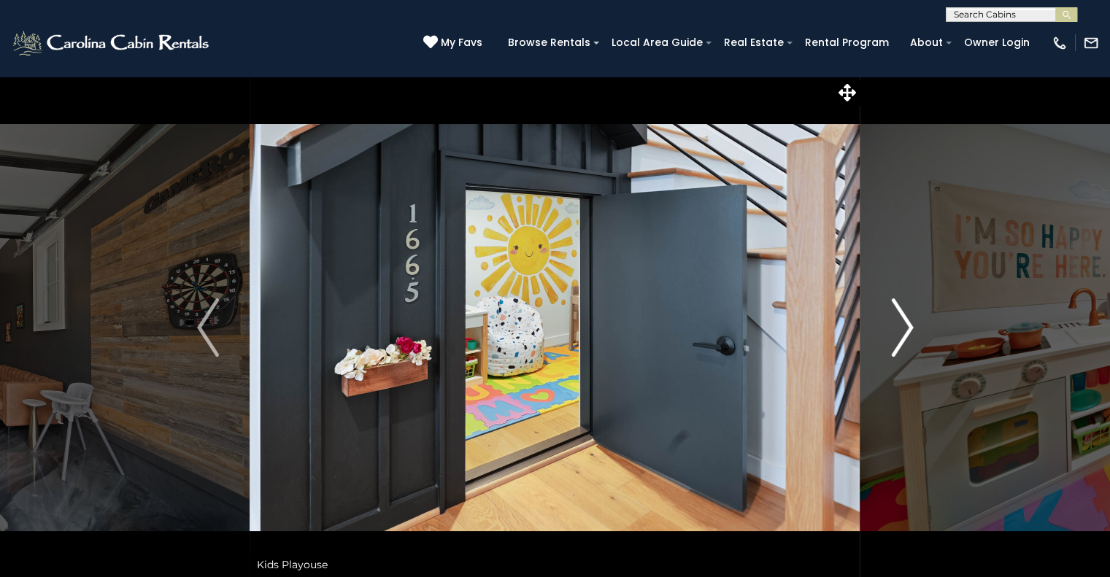
click at [901, 332] on img "Next" at bounding box center [902, 327] width 22 height 58
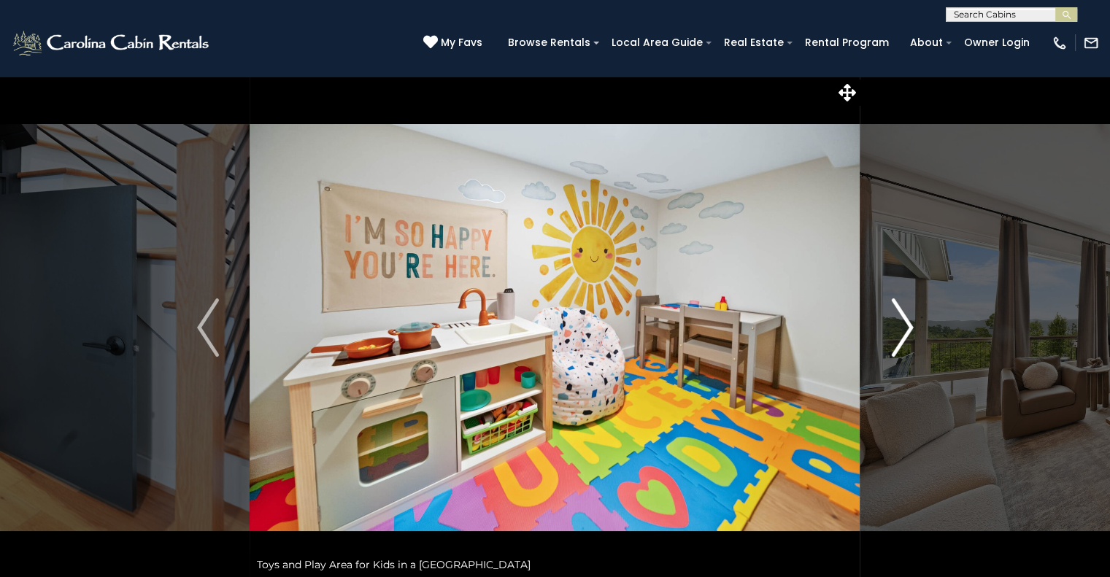
click at [901, 332] on img "Next" at bounding box center [902, 327] width 22 height 58
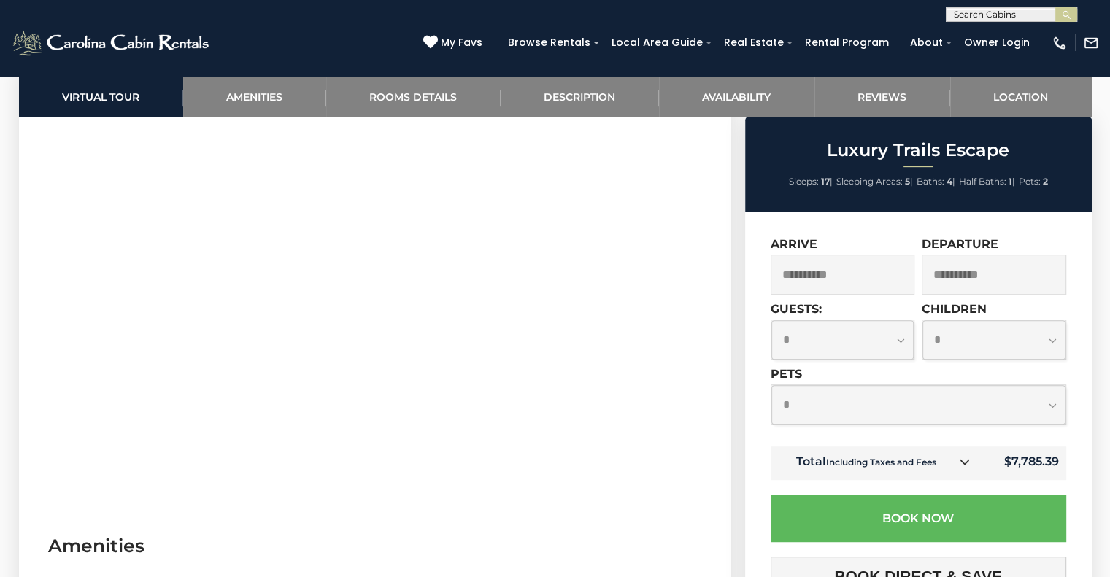
scroll to position [779, 0]
